Goal: Navigation & Orientation: Find specific page/section

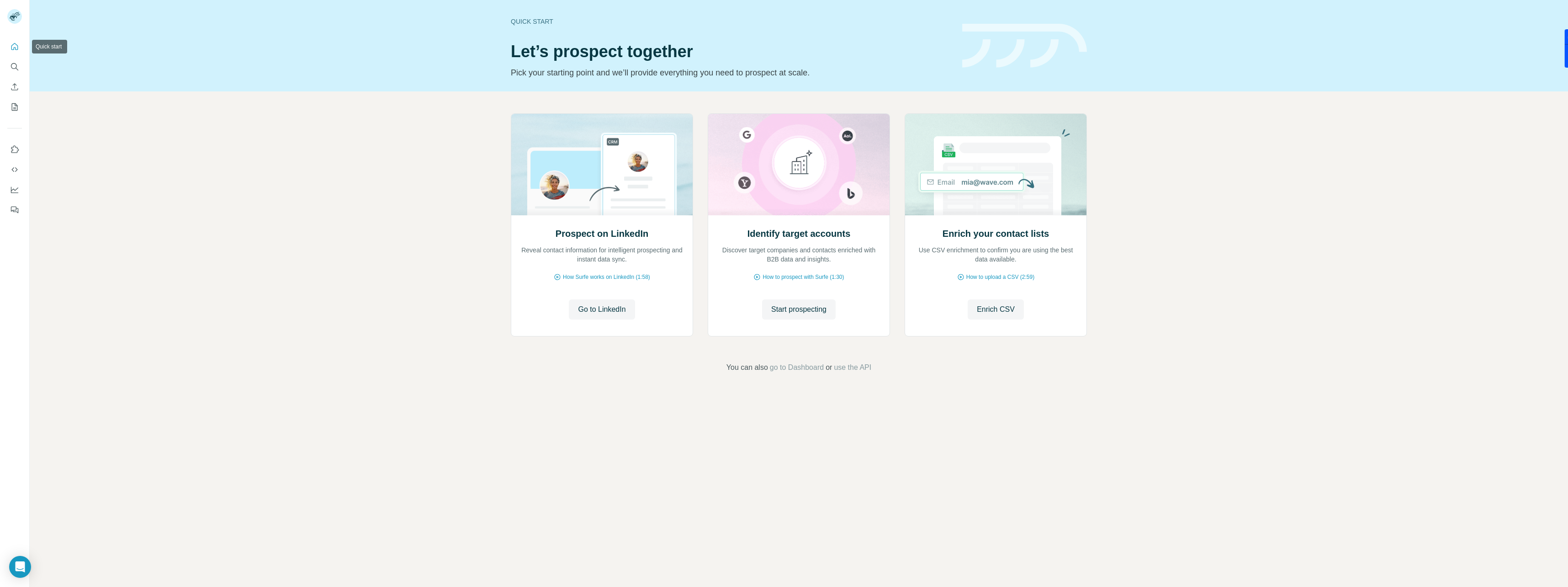
click at [9, 43] on button "Quick start" at bounding box center [15, 46] width 15 height 17
click at [15, 105] on icon "My lists" at bounding box center [15, 107] width 9 height 9
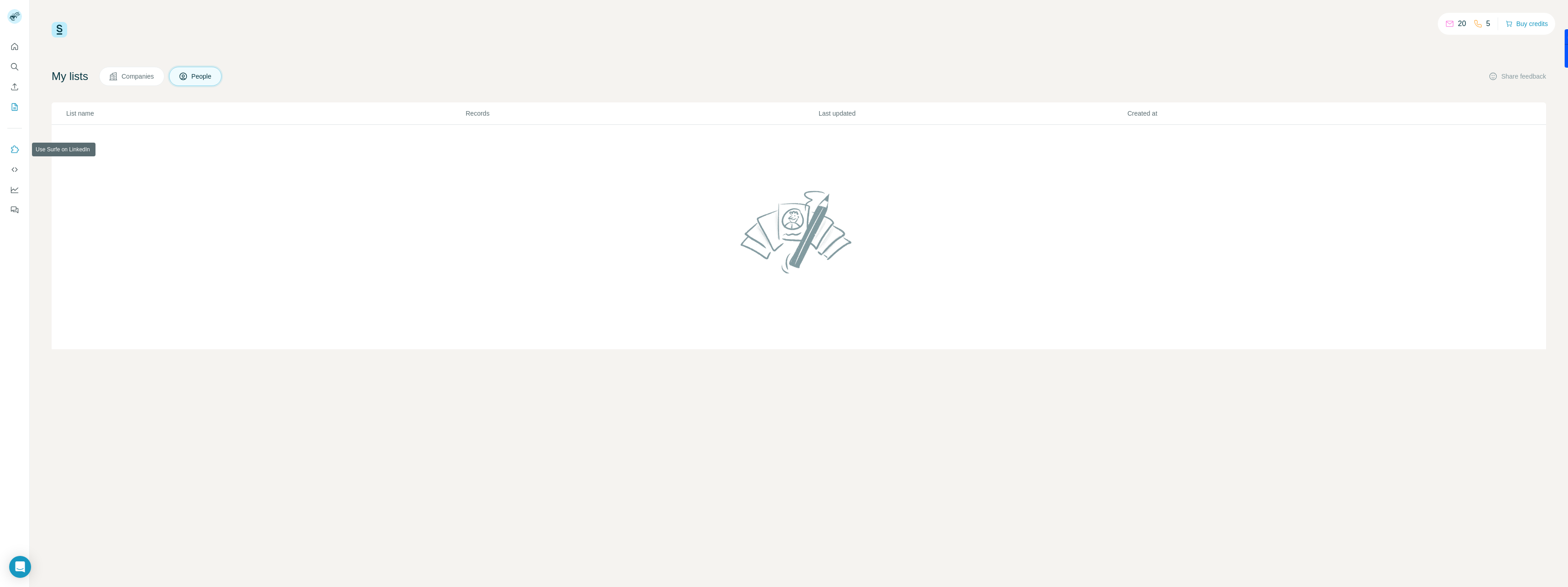
click at [19, 151] on icon "Use Surfe on LinkedIn" at bounding box center [15, 149] width 8 height 7
click at [13, 170] on icon "Use Surfe API" at bounding box center [14, 169] width 6 height 5
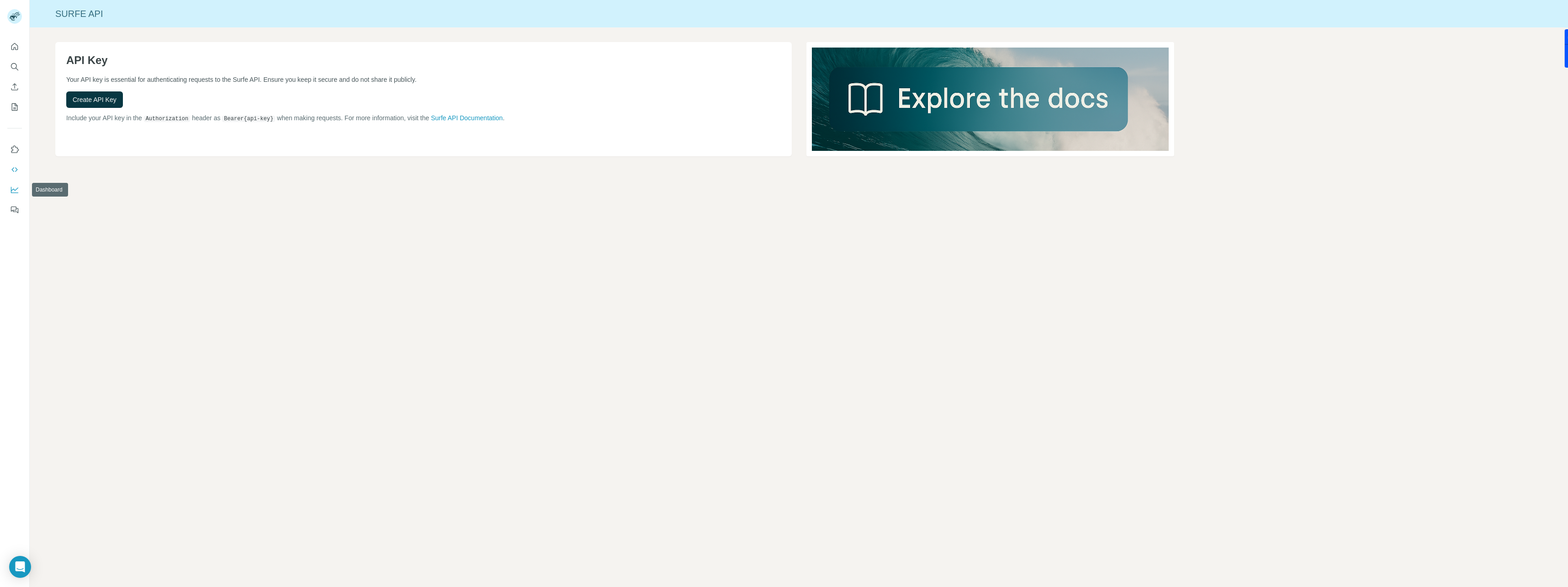
click at [20, 191] on button "Dashboard" at bounding box center [15, 190] width 15 height 17
